Goal: Information Seeking & Learning: Learn about a topic

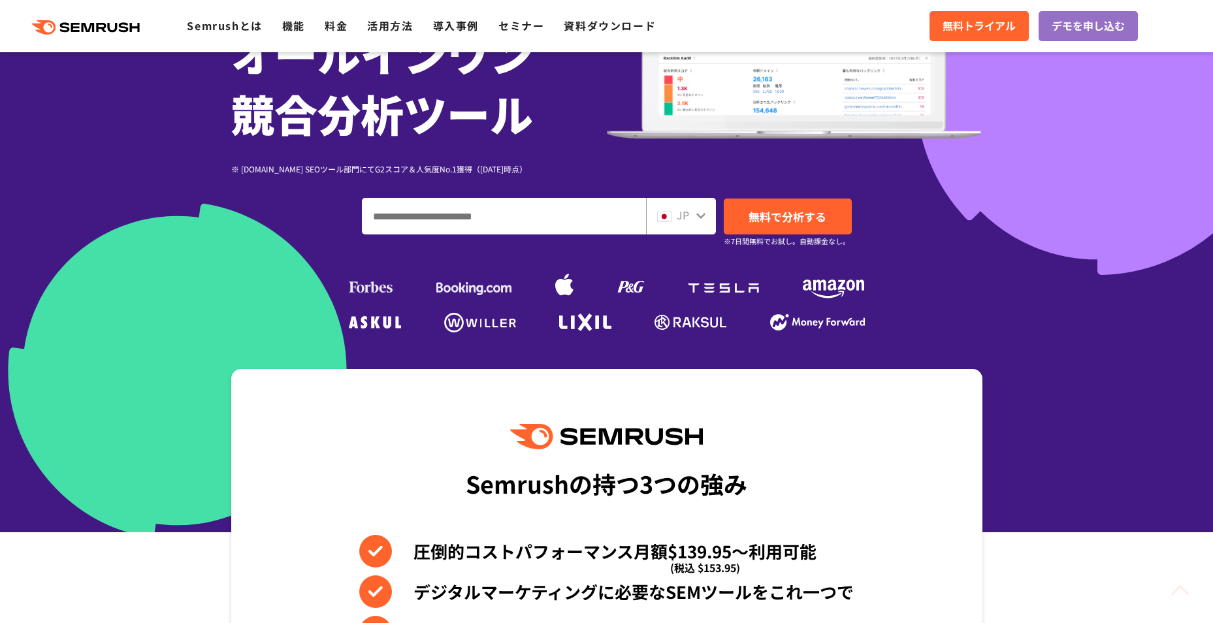
scroll to position [457, 0]
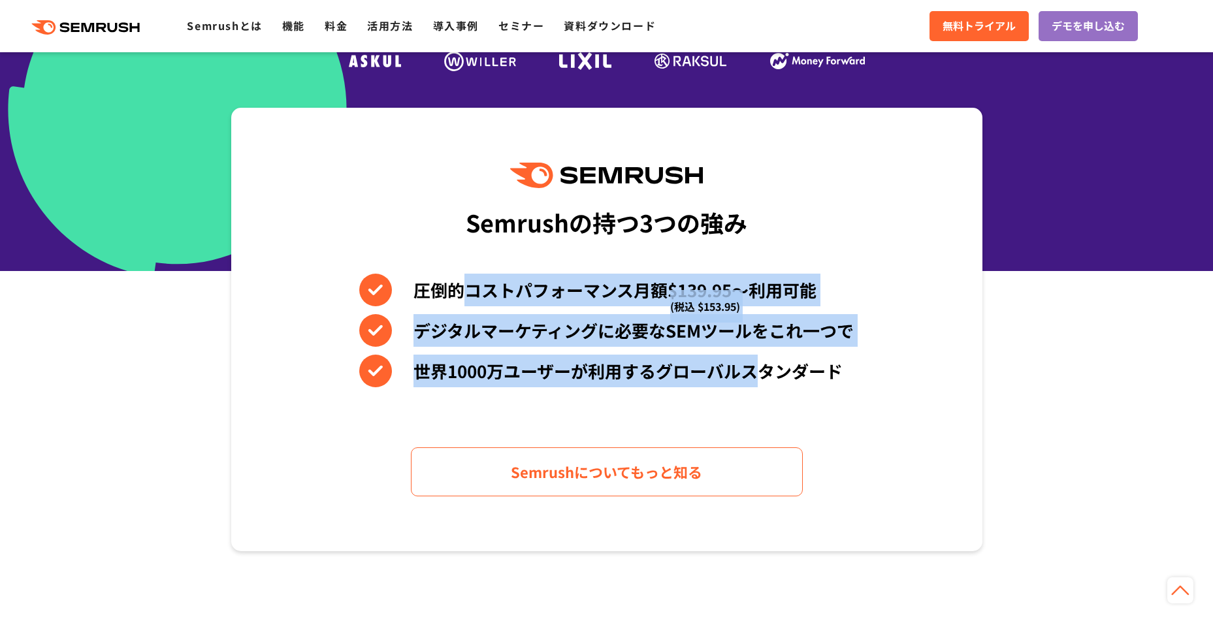
drag, startPoint x: 463, startPoint y: 288, endPoint x: 759, endPoint y: 391, distance: 314.3
click at [759, 391] on div "Semrushの持つ3つの強み 圧倒的コストパフォーマンス月額$139.95〜利用可能 (税込 $153.95) デジタルマーケティングに必要なSEMツールを…" at bounding box center [606, 330] width 751 height 444
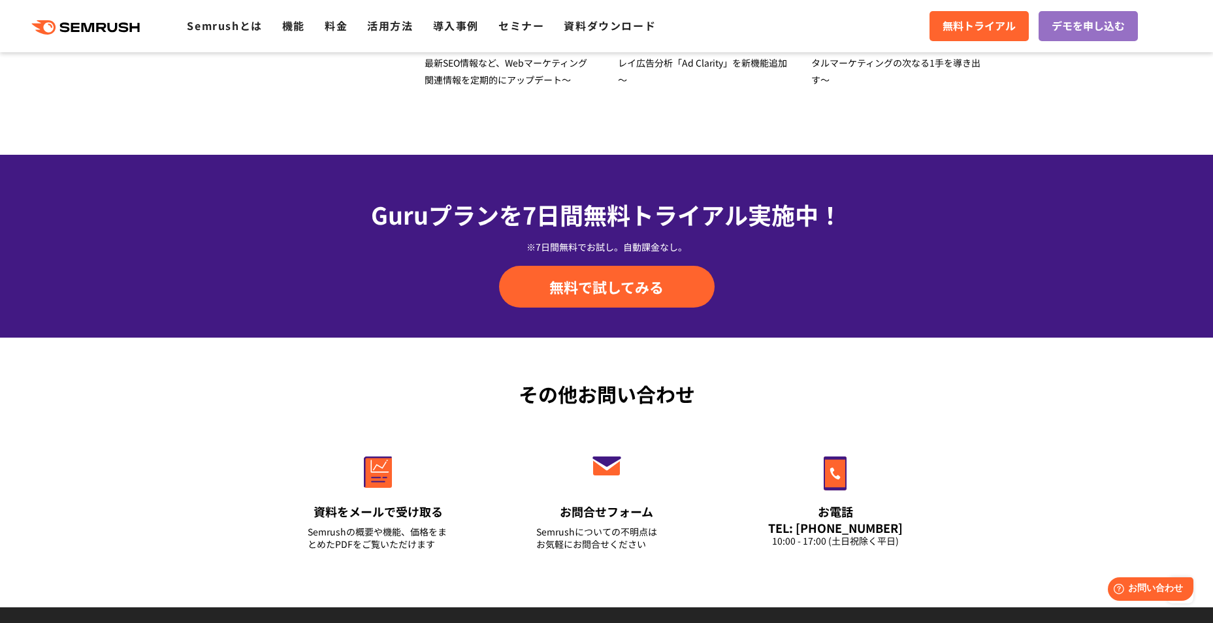
scroll to position [4545, 0]
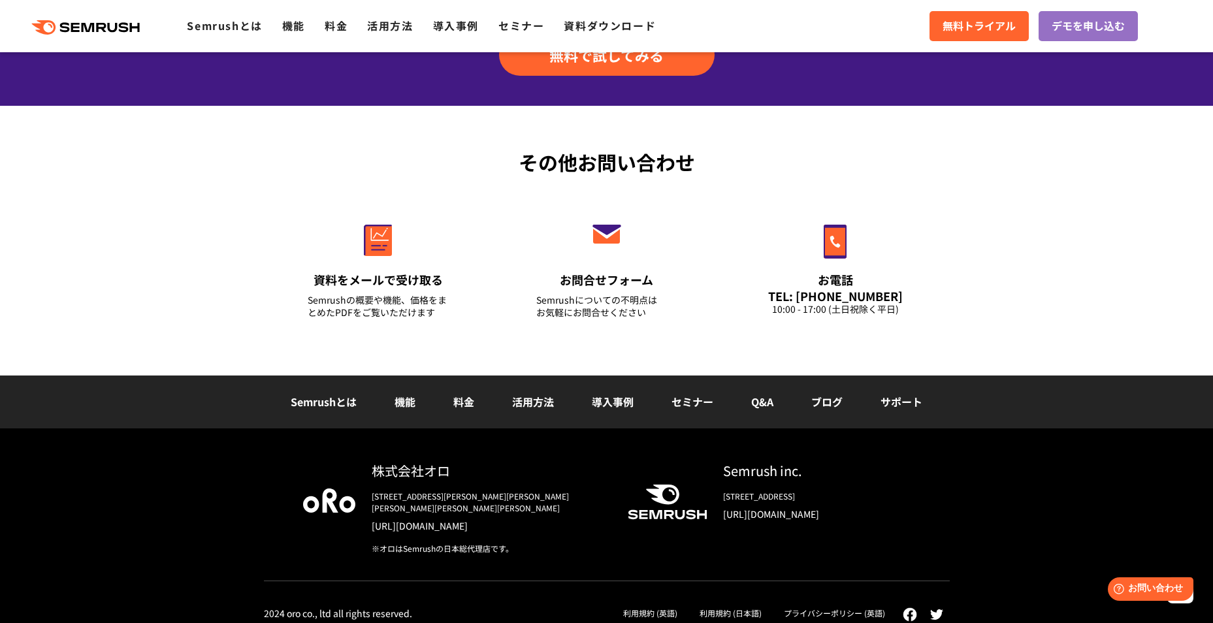
click at [481, 406] on li "料金" at bounding box center [464, 402] width 59 height 17
click at [471, 400] on link "料金" at bounding box center [464, 402] width 21 height 16
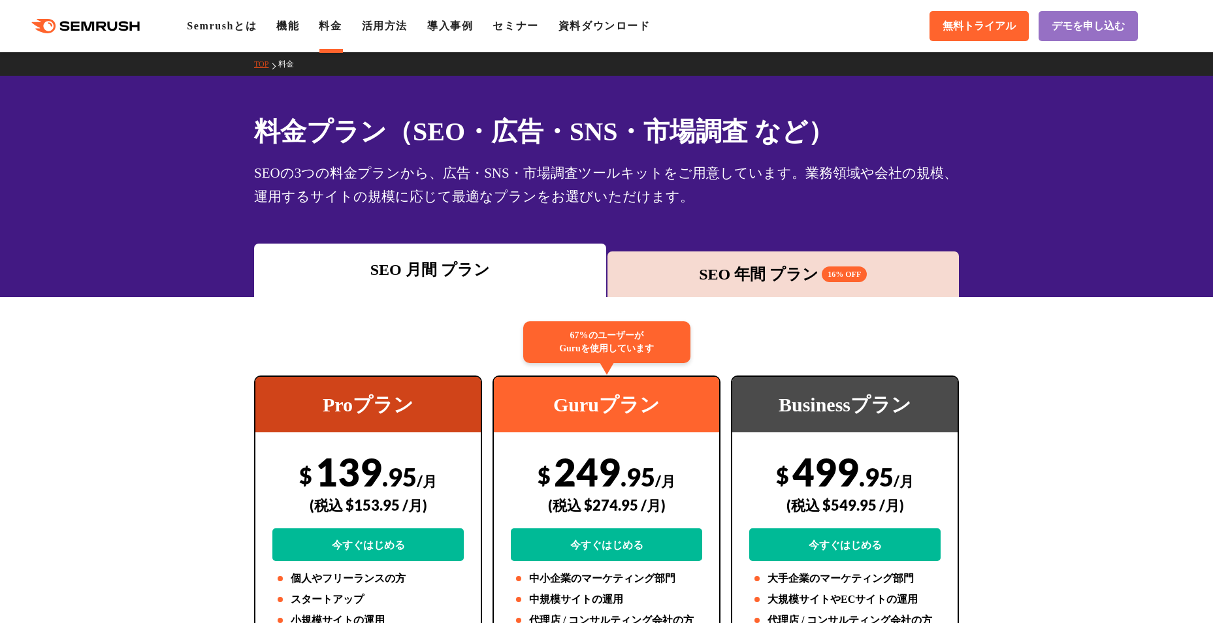
click at [727, 285] on div "SEO 年間 プラン 16% OFF" at bounding box center [783, 275] width 339 height 24
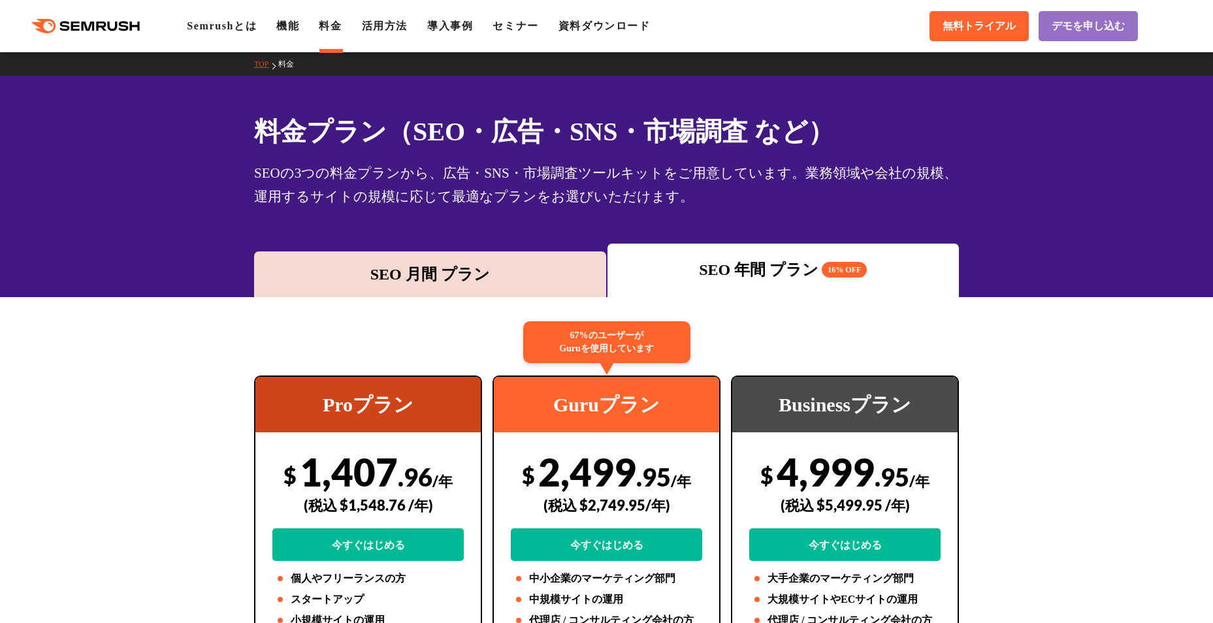
click at [538, 278] on div "SEO 月間 プラン" at bounding box center [430, 275] width 339 height 24
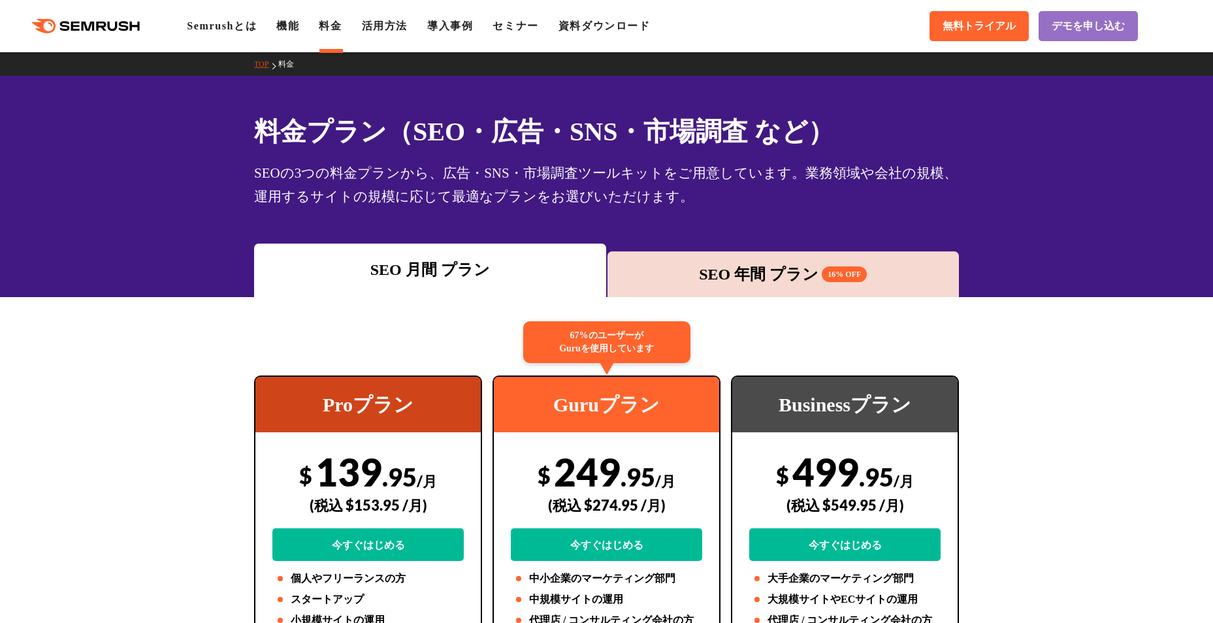
click at [748, 287] on div "SEO 年間 プラン 16% OFF" at bounding box center [784, 275] width 352 height 46
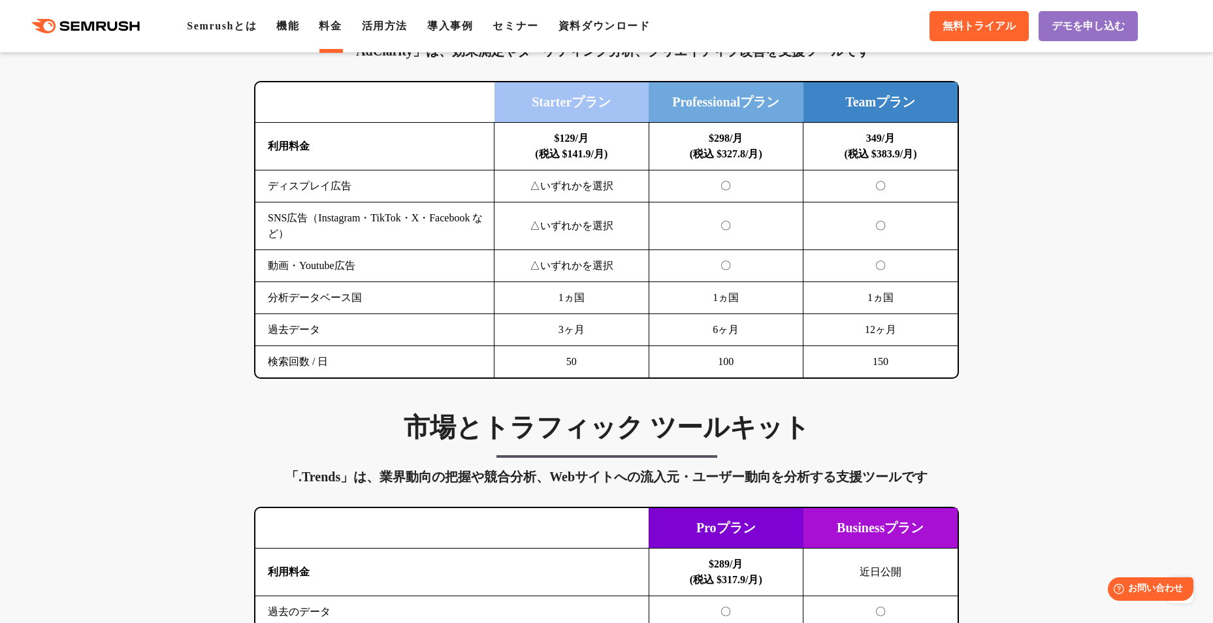
scroll to position [1634, 0]
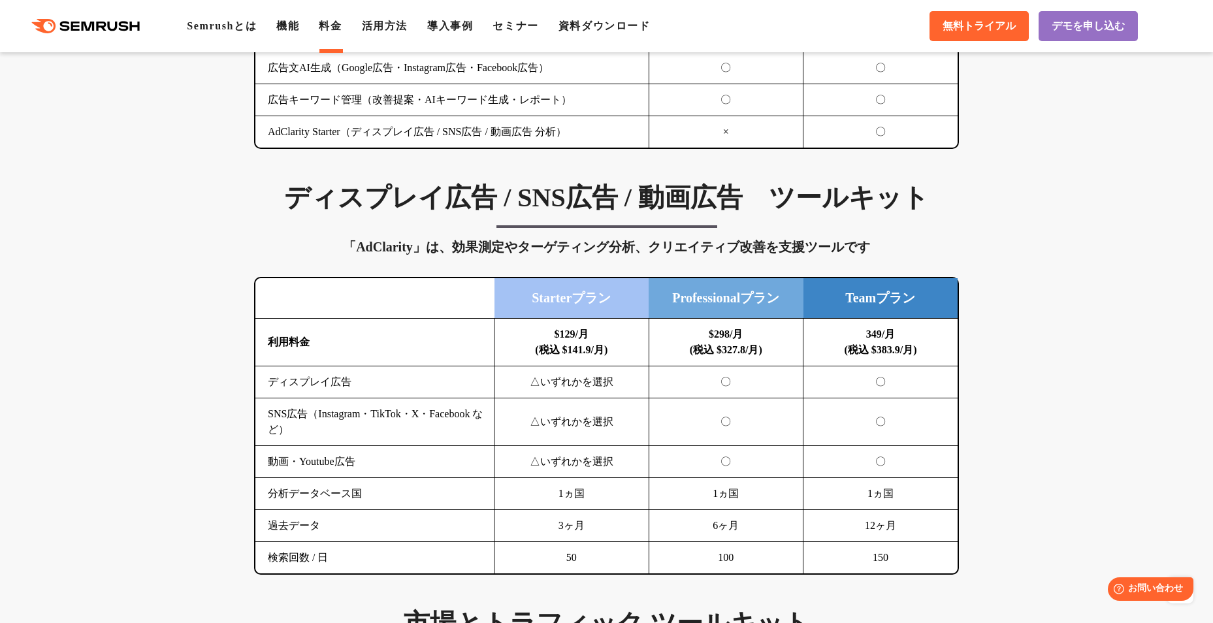
click at [95, 12] on div ".cls {fill: #FF642D;} .cls {fill: #FF642D;} Semrushとは 機能 料金 活用方法 導入事例 セミナー 資料ダウ…" at bounding box center [606, 26] width 1213 height 39
click at [233, 31] on link "Semrushとは" at bounding box center [222, 25] width 70 height 11
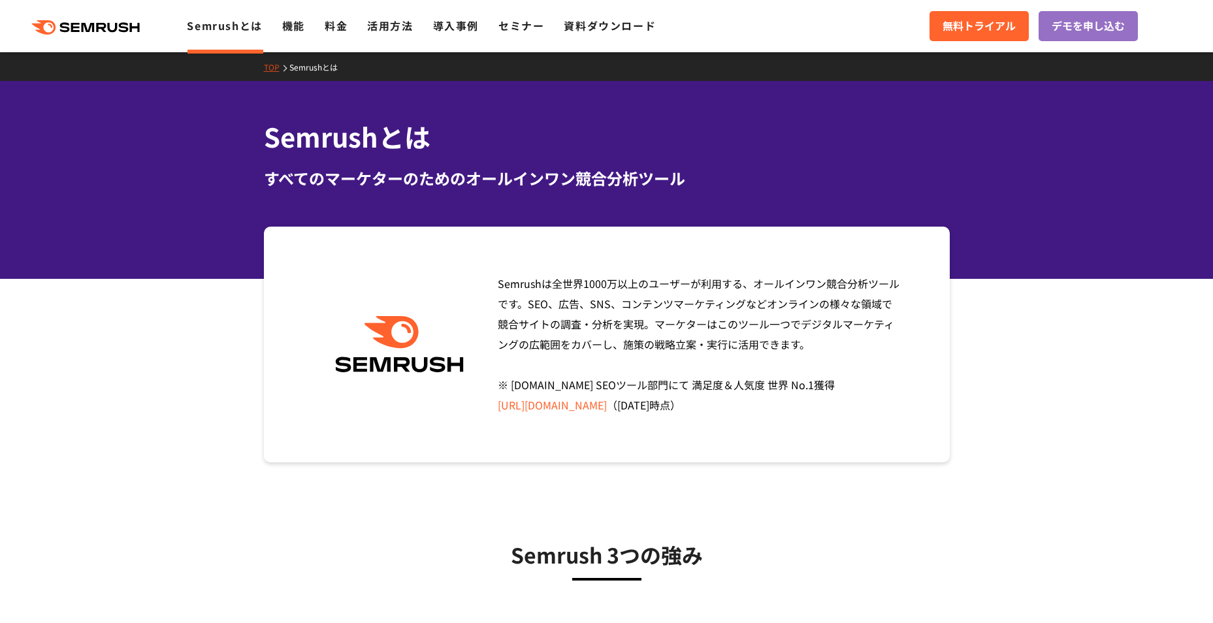
drag, startPoint x: 491, startPoint y: 286, endPoint x: 853, endPoint y: 404, distance: 380.0
click at [853, 404] on div "Semrushは全世界[DATE]万以上のユーザーが利用する、オールインワン競合分析ツールです。SEO、広告、SNS、コンテンツマーケティングなどオンラインの…" at bounding box center [695, 345] width 414 height 142
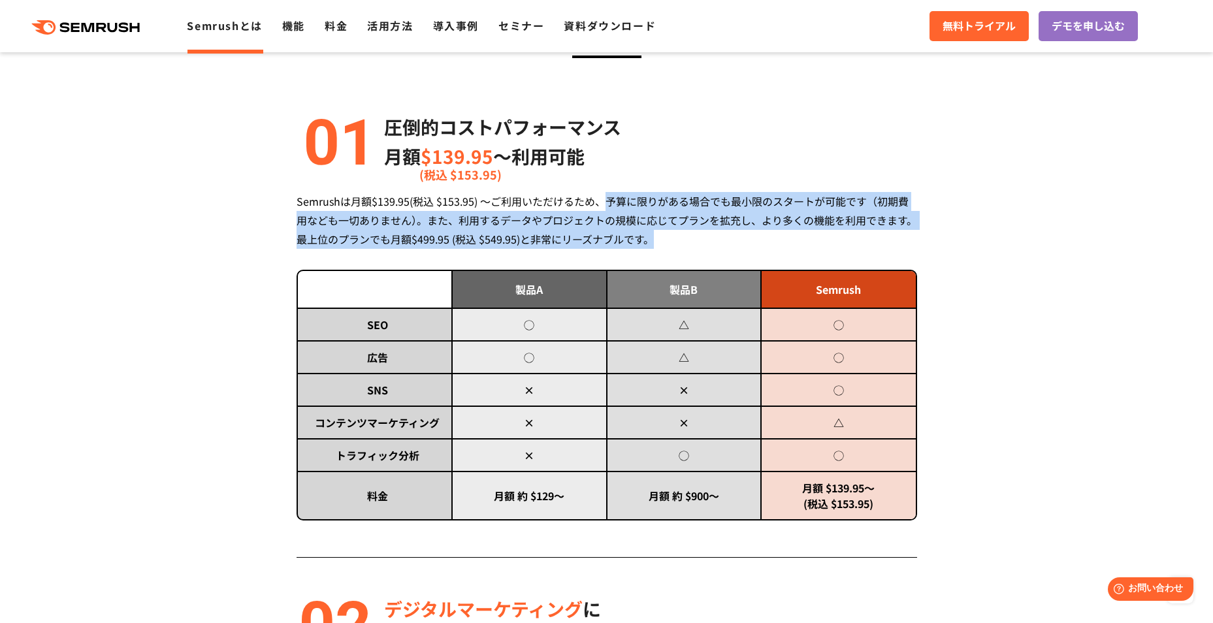
drag, startPoint x: 606, startPoint y: 199, endPoint x: 902, endPoint y: 243, distance: 299.9
click at [902, 243] on div "Semrushは月額$139.95(税込 $153.95) ～ご利用いただけるため、予算に限りがある場合でも最小限のスタートが可能です（初期費用なども一切あり…" at bounding box center [607, 220] width 621 height 57
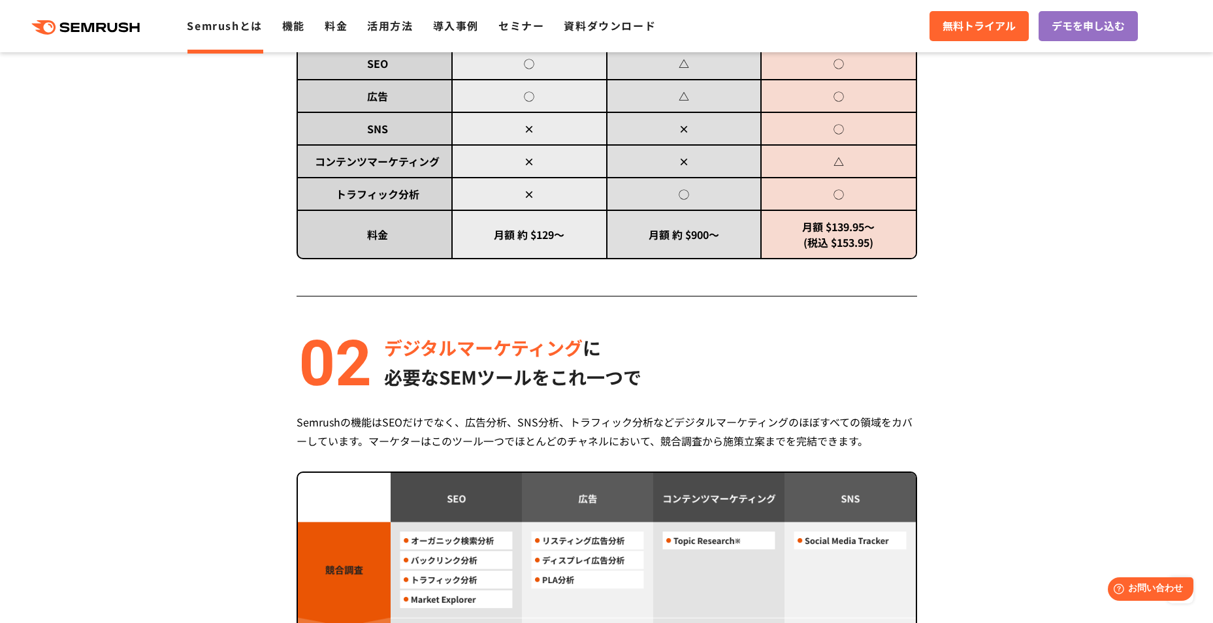
scroll to position [850, 0]
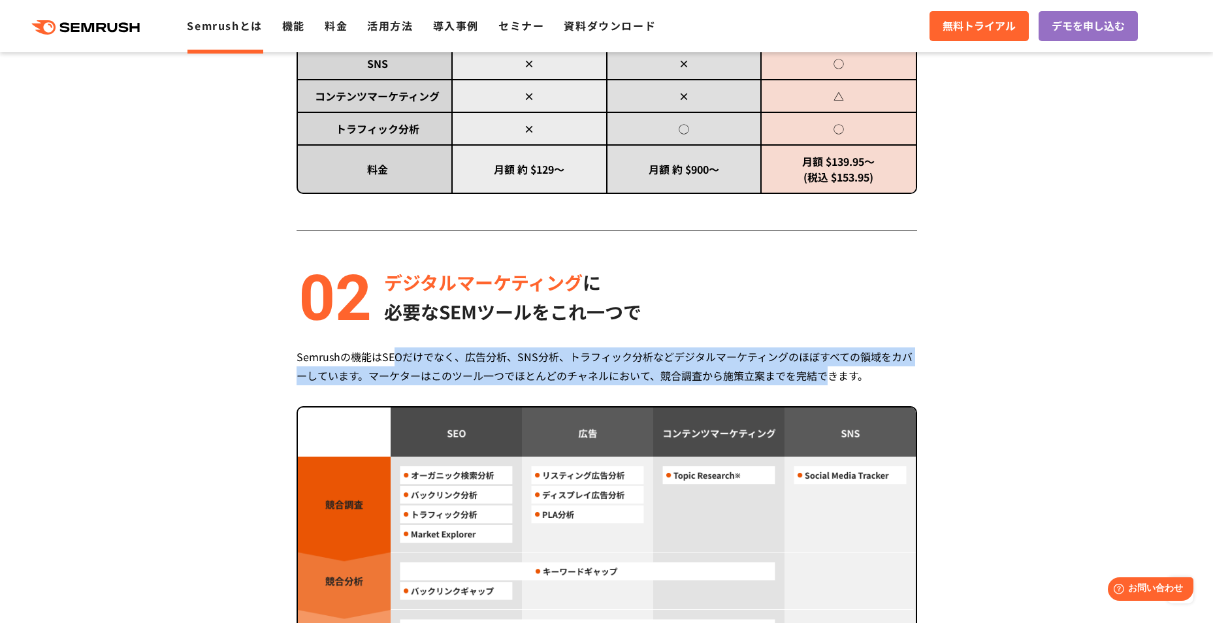
drag, startPoint x: 491, startPoint y: 356, endPoint x: 831, endPoint y: 375, distance: 341.0
click at [831, 375] on div "Semrushの機能はSEOだけでなく、広告分析、SNS分析、トラフィック分析などデジタルマーケティングのほぼすべての領域をカバーしています。マーケターはこの…" at bounding box center [607, 367] width 621 height 38
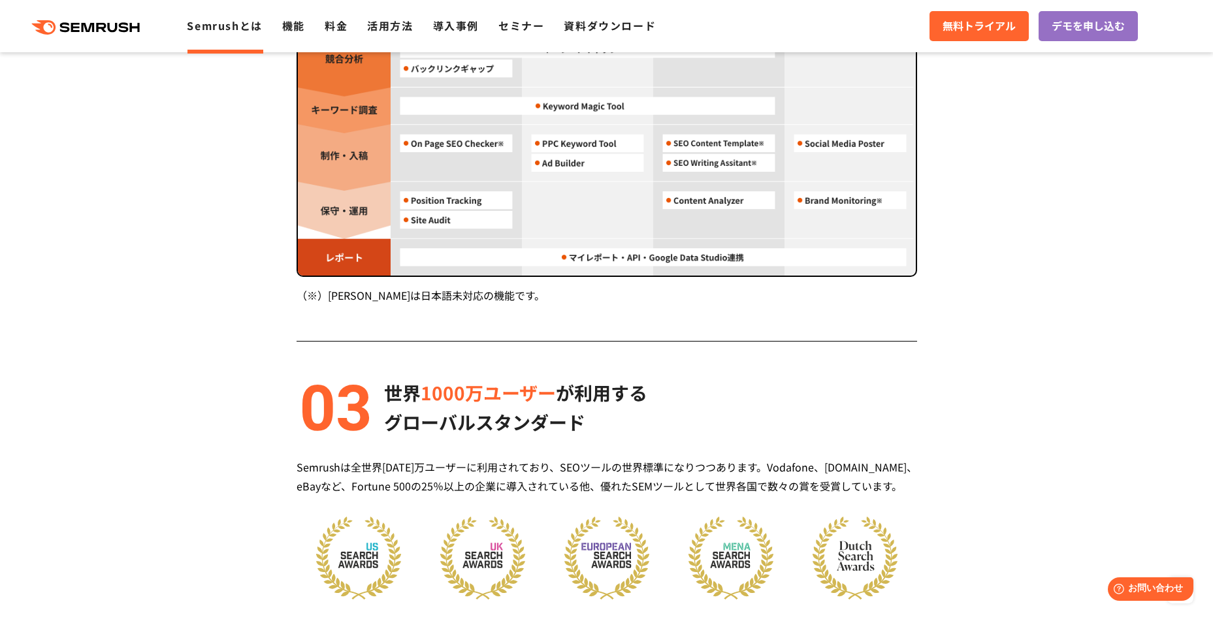
scroll to position [1568, 0]
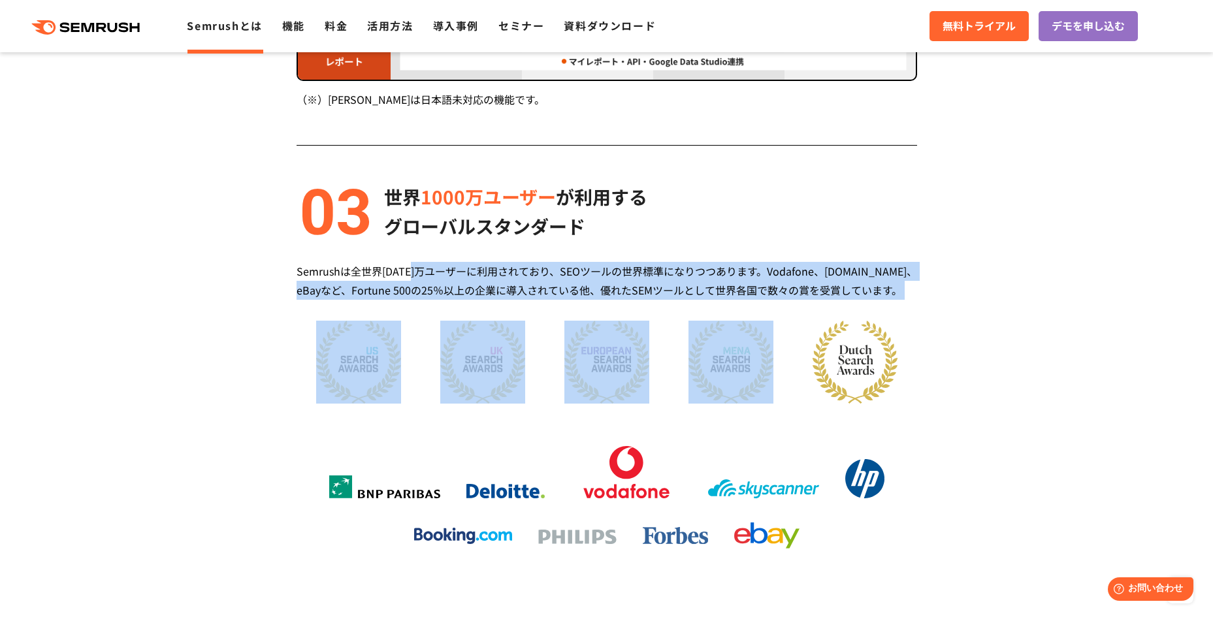
drag, startPoint x: 414, startPoint y: 268, endPoint x: 732, endPoint y: 297, distance: 319.6
click at [732, 297] on div "Semrushは全世界[DATE]万ユーザーに利用されており、SEOツールの世界標準になりつつあります。Vodafone、[DOMAIN_NAME]、eBay…" at bounding box center [607, 281] width 621 height 38
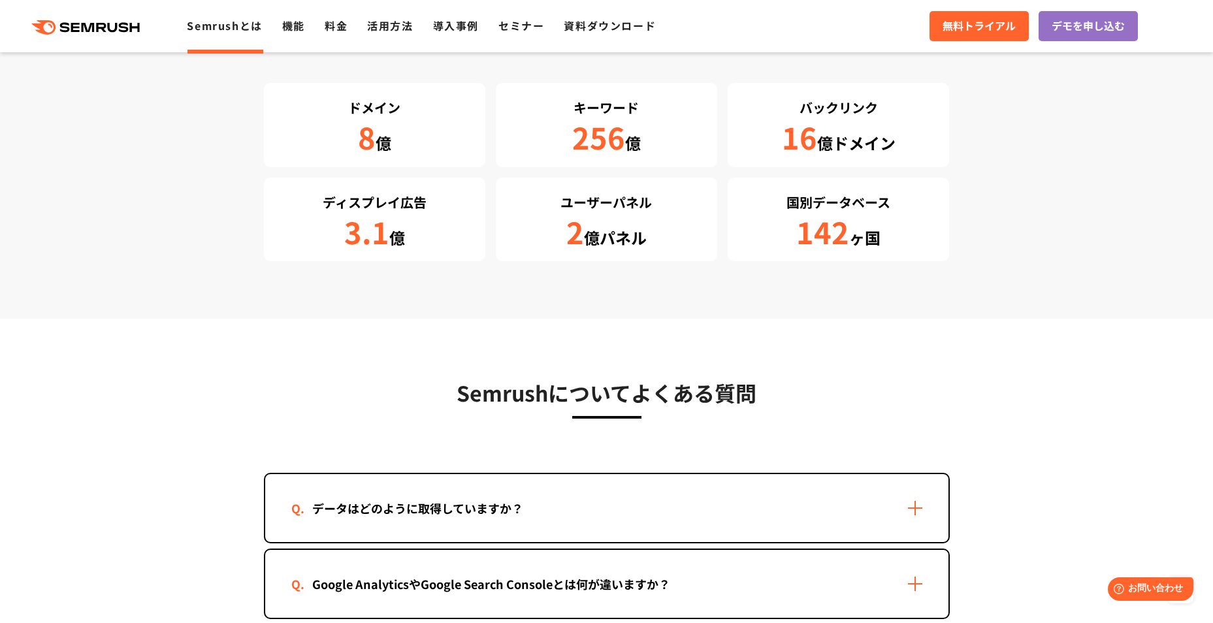
scroll to position [2418, 0]
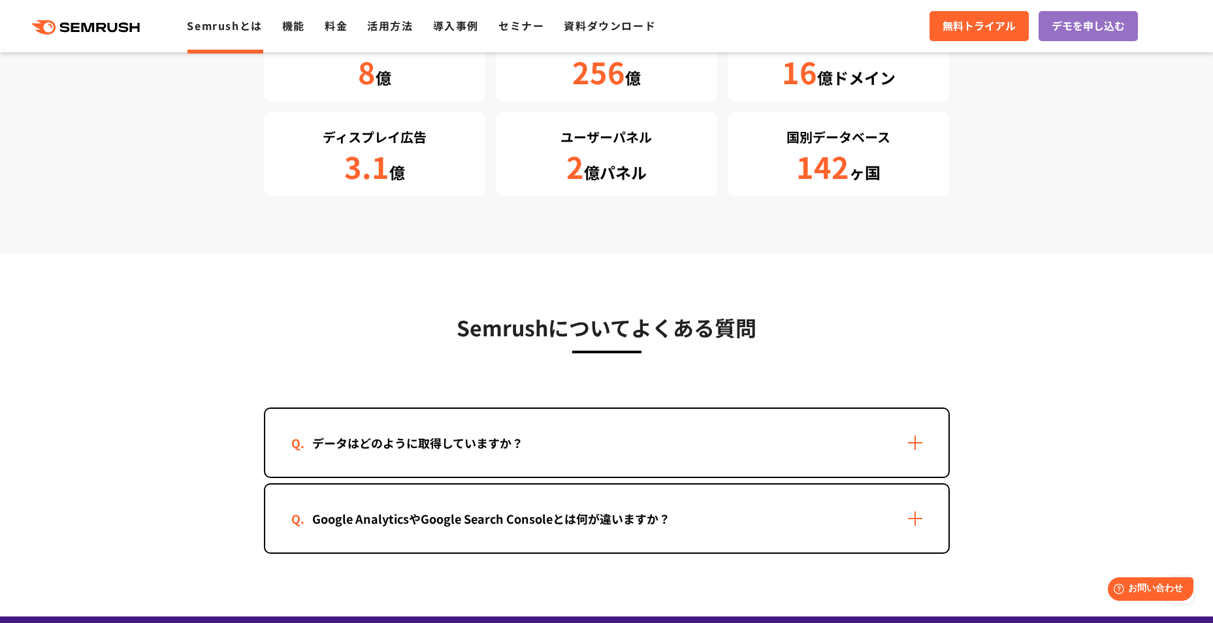
click at [911, 444] on div "データはどのように取得していますか？" at bounding box center [607, 443] width 684 height 68
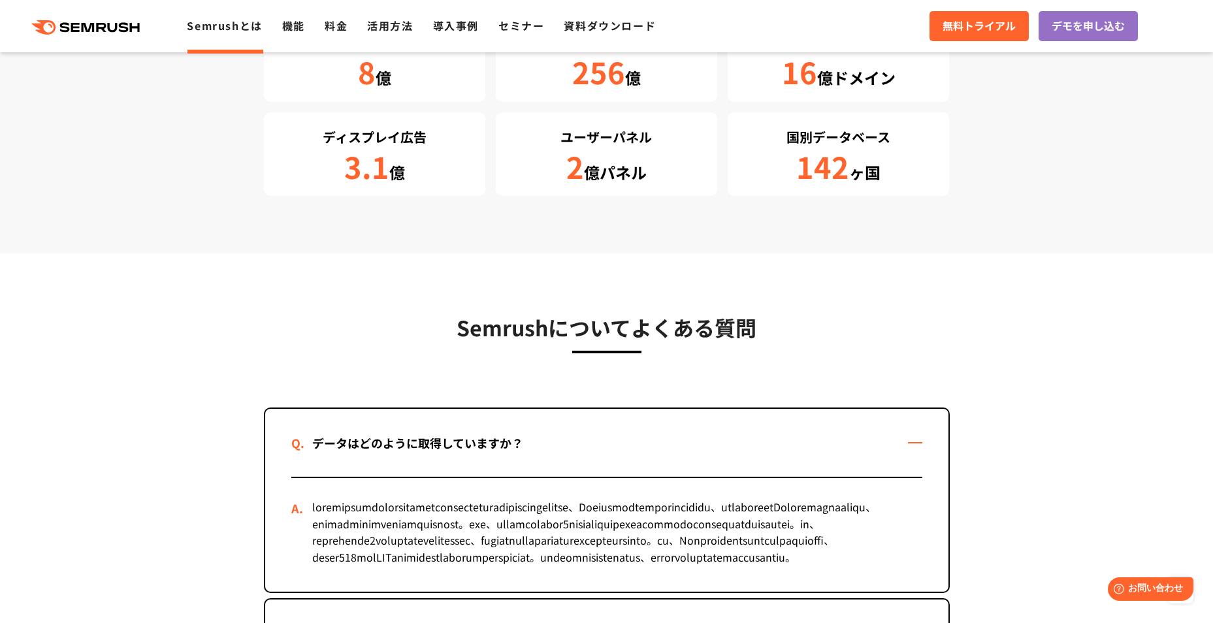
scroll to position [2679, 0]
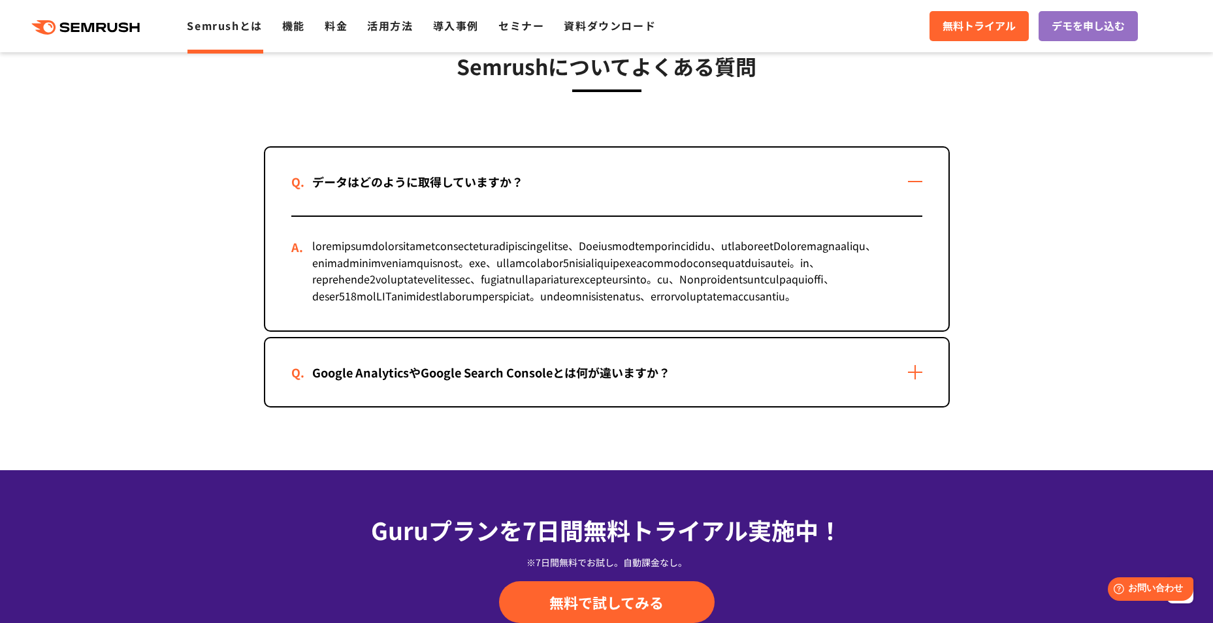
click at [914, 406] on div "Google AnalyticsやGoogle Search Consoleとは何が違いますか？" at bounding box center [607, 372] width 684 height 68
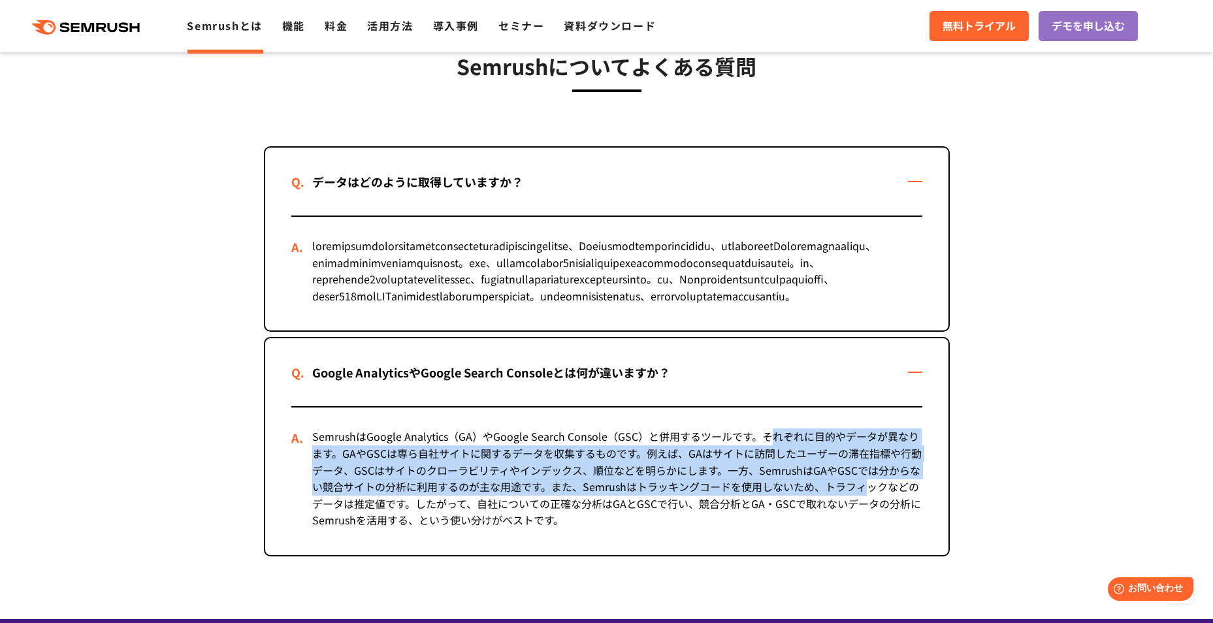
drag, startPoint x: 767, startPoint y: 487, endPoint x: 867, endPoint y: 544, distance: 115.3
click at [867, 544] on div "SemrushはGoogle Analytics（GA）やGoogle Search Console（GSC）と併用するツールです。それぞれに目的やデータが異…" at bounding box center [606, 482] width 631 height 148
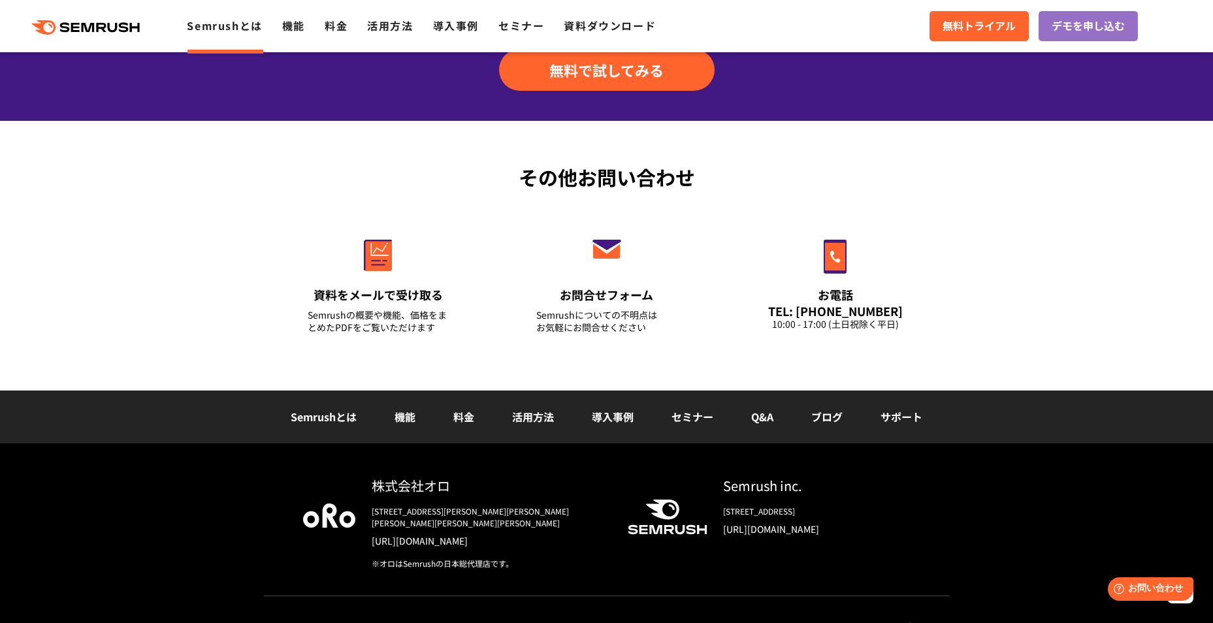
scroll to position [3426, 0]
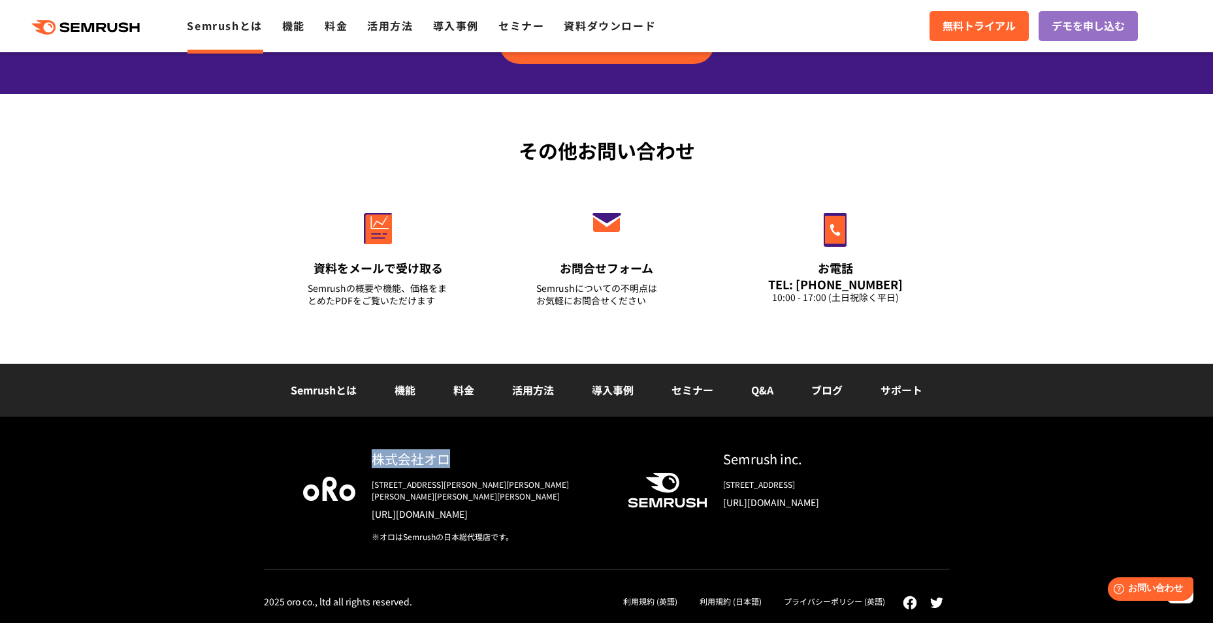
drag, startPoint x: 372, startPoint y: 470, endPoint x: 447, endPoint y: 470, distance: 74.5
click at [447, 469] on div "株式会社オロ" at bounding box center [489, 459] width 235 height 19
drag, startPoint x: 447, startPoint y: 470, endPoint x: 412, endPoint y: 512, distance: 54.8
click at [412, 512] on link "[URL][DOMAIN_NAME]" at bounding box center [489, 514] width 235 height 13
click at [770, 509] on link "[URL][DOMAIN_NAME]" at bounding box center [817, 502] width 188 height 13
